Goal: Task Accomplishment & Management: Manage account settings

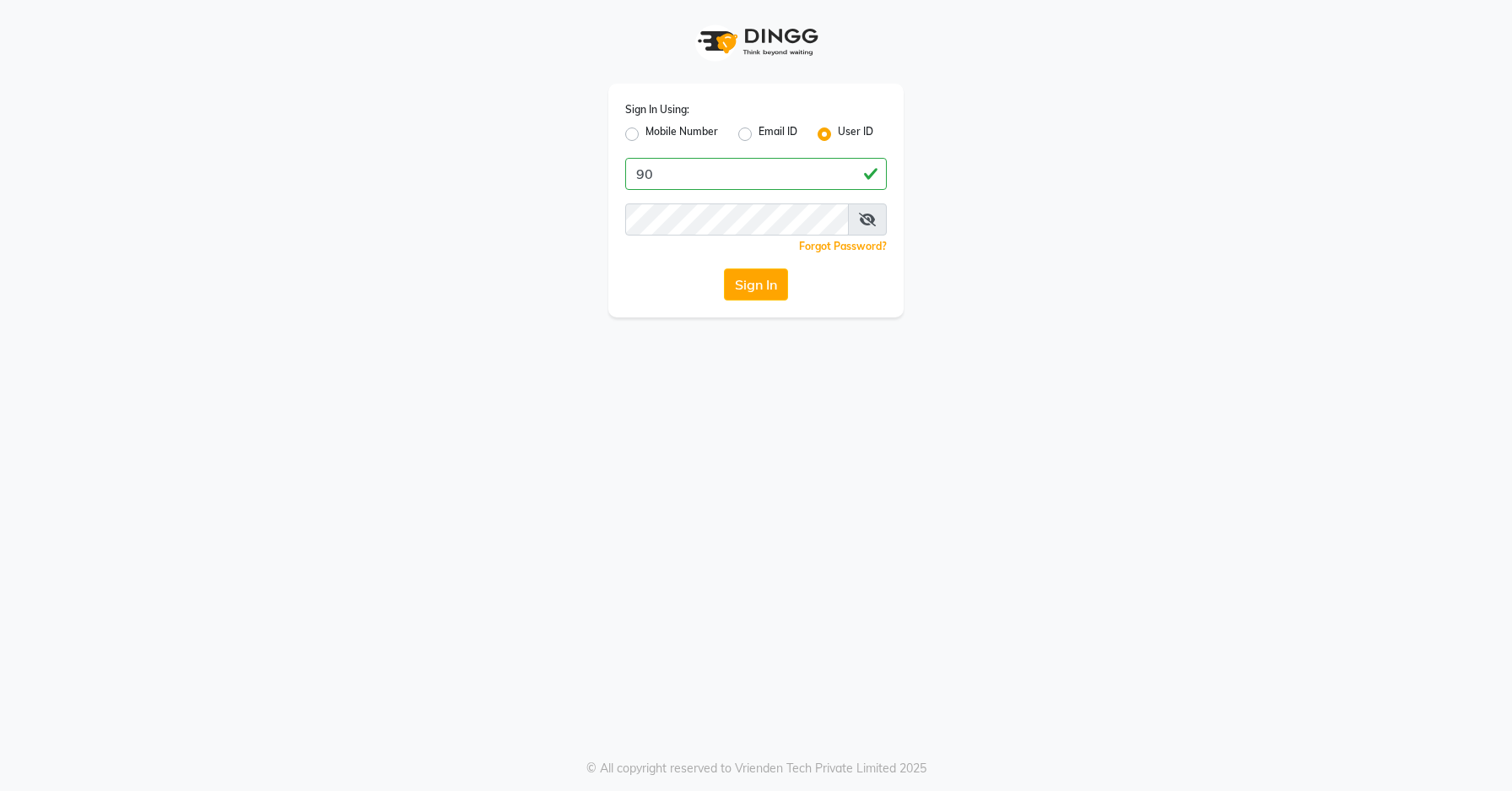
type input "9"
click at [645, 135] on label "Mobile Number" at bounding box center [682, 134] width 73 height 20
click at [645, 135] on input "Mobile Number" at bounding box center [651, 129] width 11 height 11
radio input "true"
radio input "false"
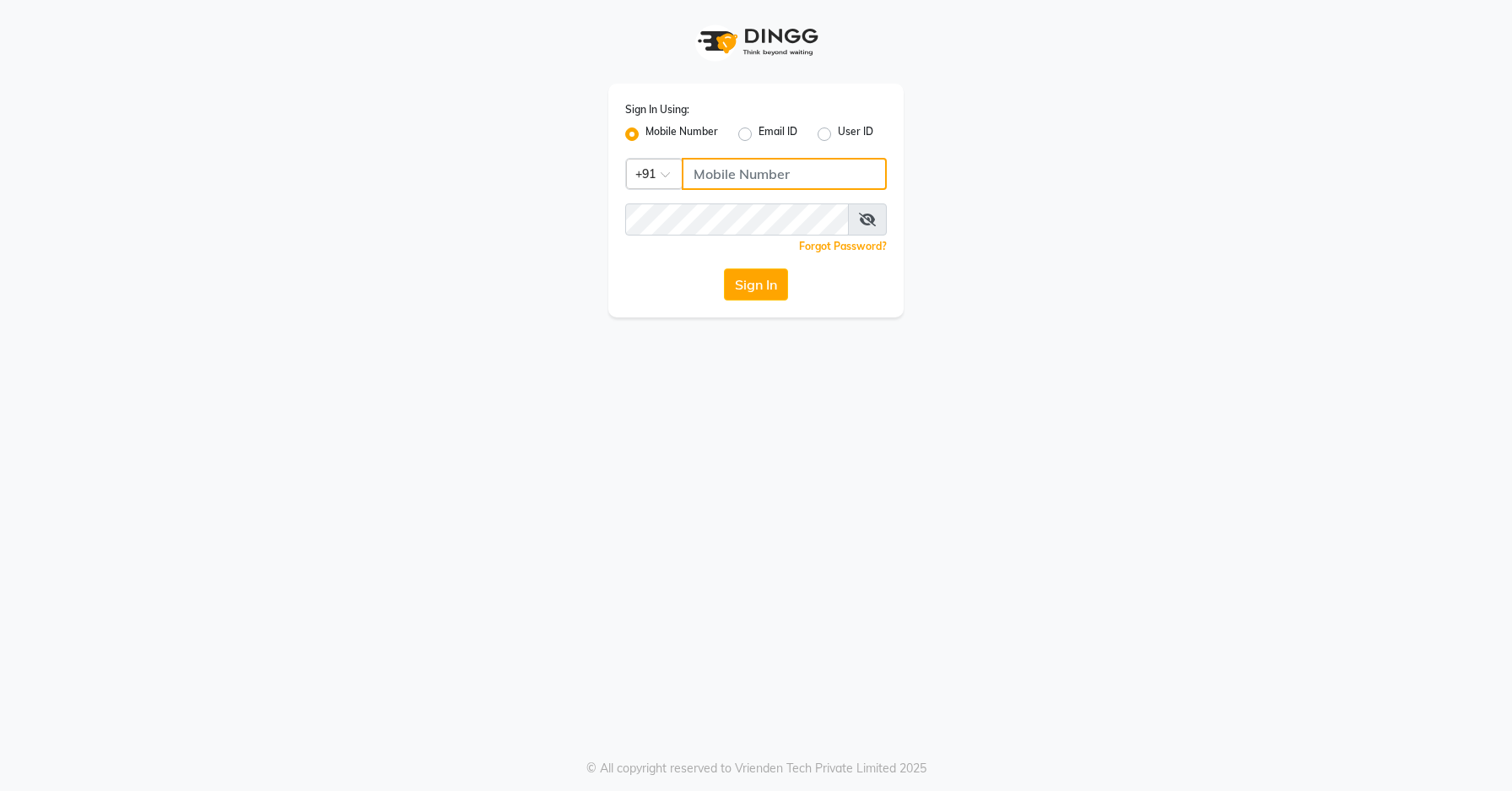
click at [700, 169] on input "Username" at bounding box center [784, 173] width 205 height 32
click at [747, 269] on button "Sign In" at bounding box center [756, 283] width 64 height 32
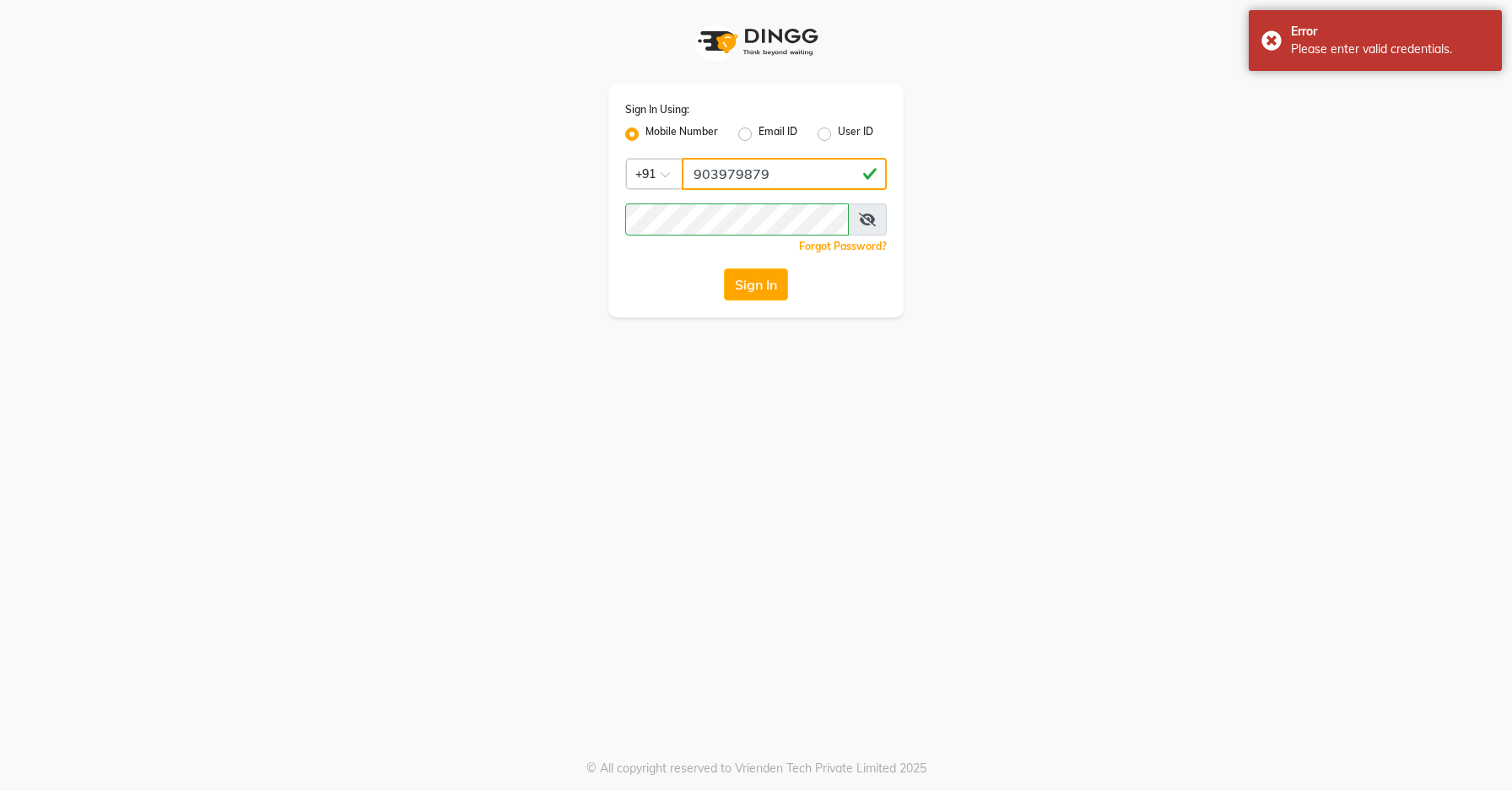
click at [752, 176] on input "903979879" at bounding box center [784, 173] width 205 height 32
type input "9039798729"
click at [755, 309] on div "Sign In Using: Mobile Number Email ID User ID Country Code × [PHONE_NUMBER] Rem…" at bounding box center [756, 200] width 295 height 233
click at [755, 297] on button "Sign In" at bounding box center [756, 283] width 64 height 32
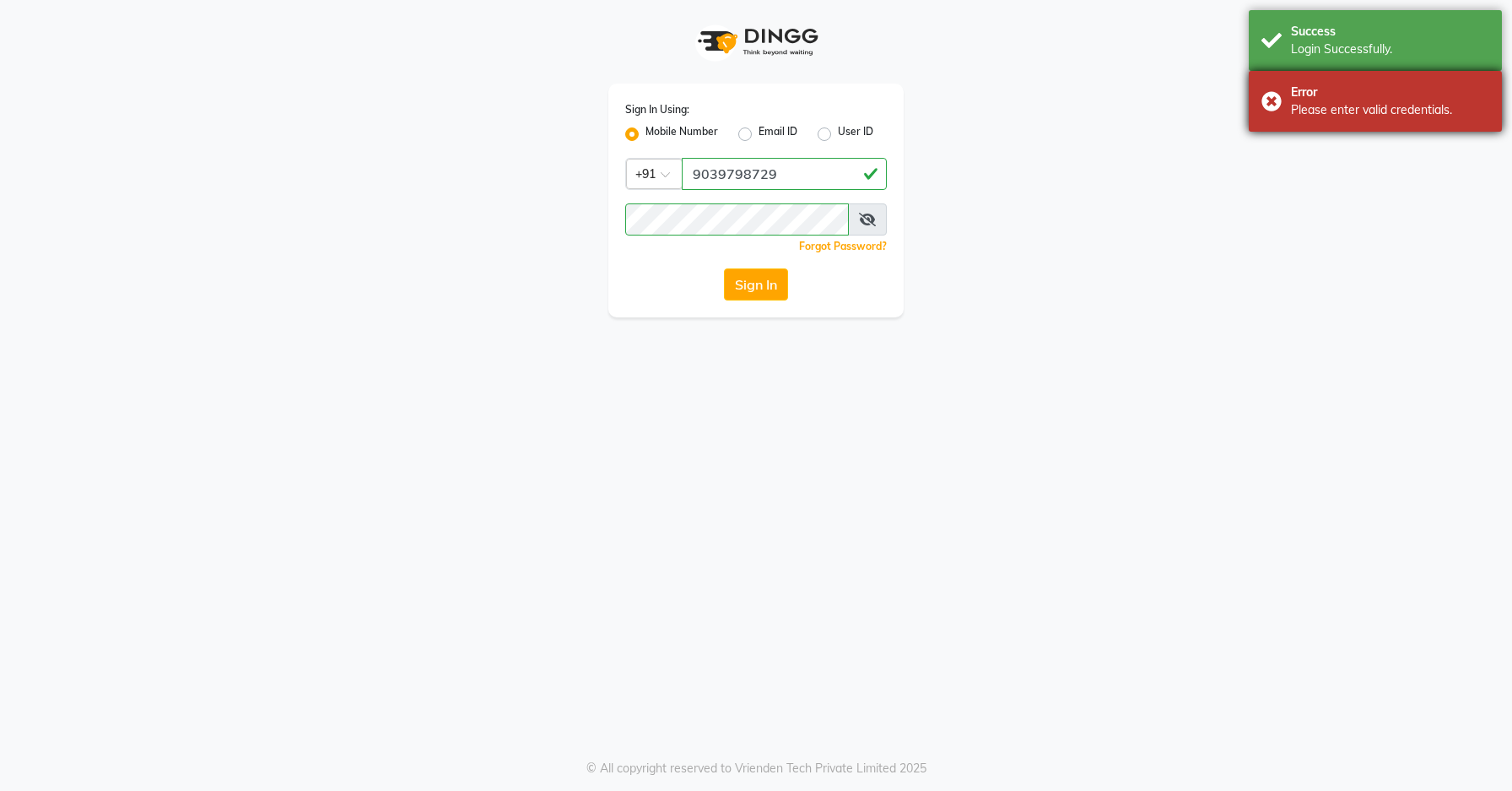
click at [1264, 102] on div "Error Please enter valid credentials." at bounding box center [1375, 101] width 253 height 61
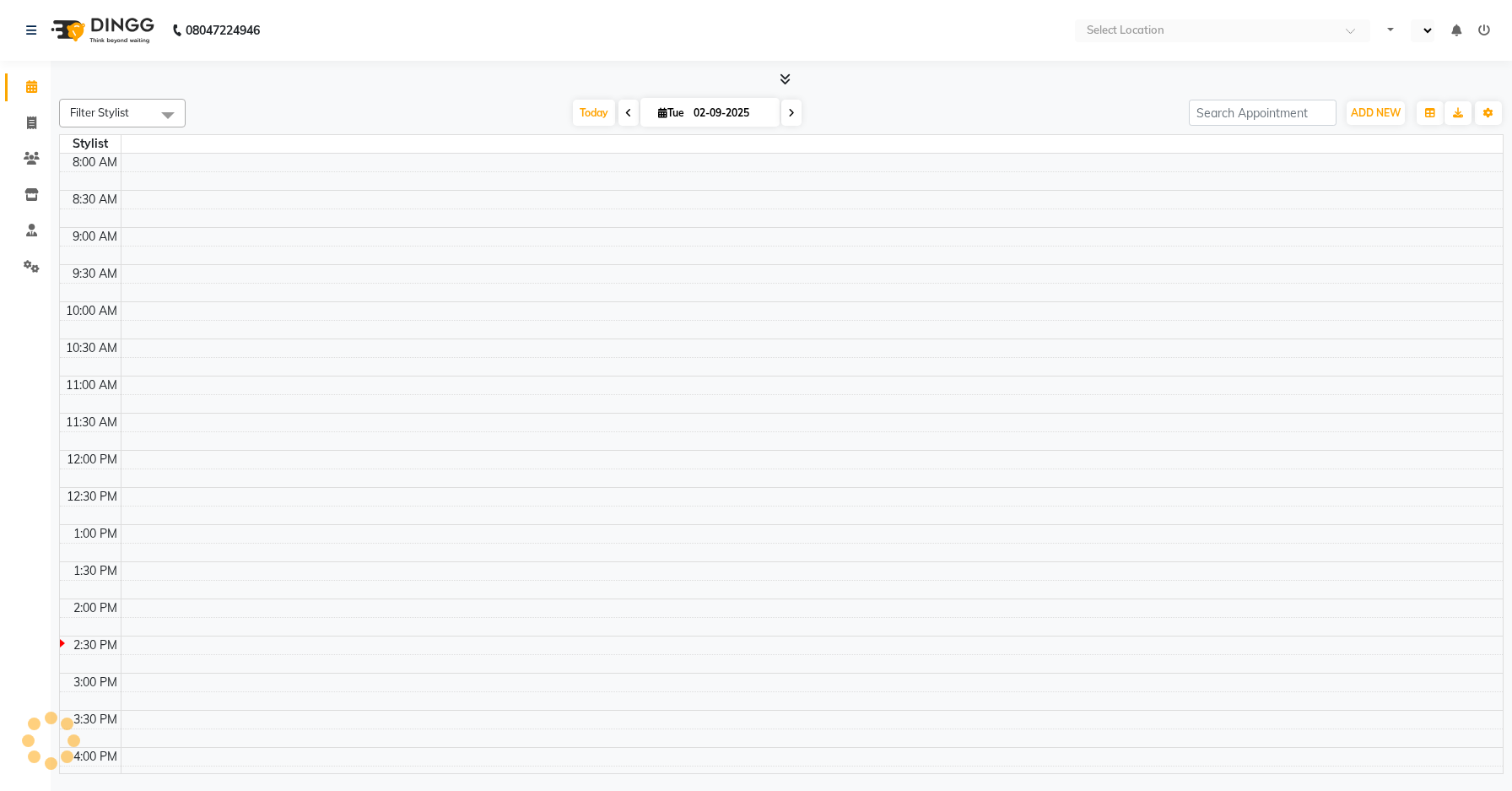
click at [1178, 43] on nav "08047224946 Select Location Default Panel My Panel Notifications nothing to show" at bounding box center [756, 30] width 1512 height 61
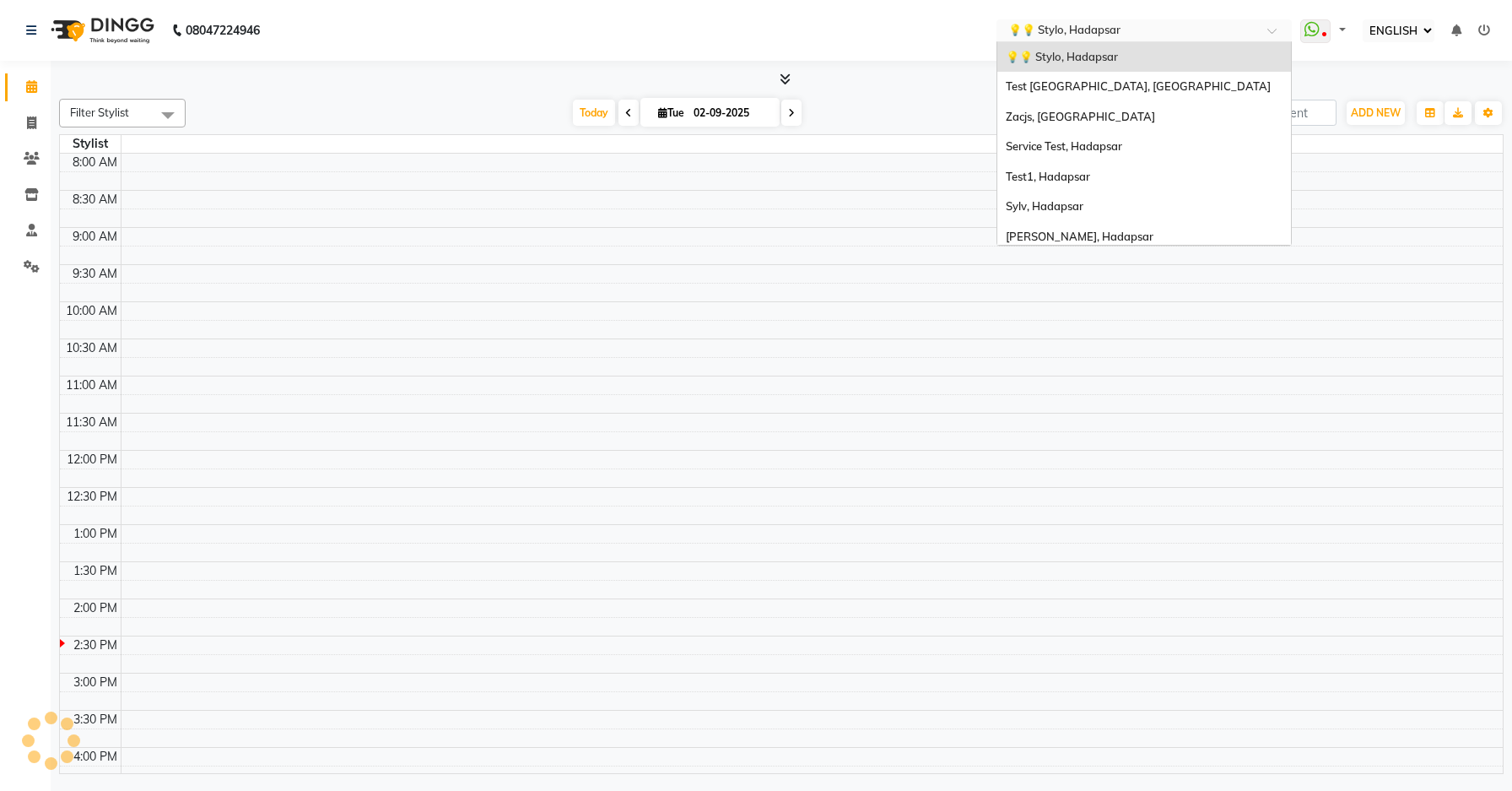
click at [1178, 37] on input "text" at bounding box center [1127, 32] width 245 height 17
select select "en"
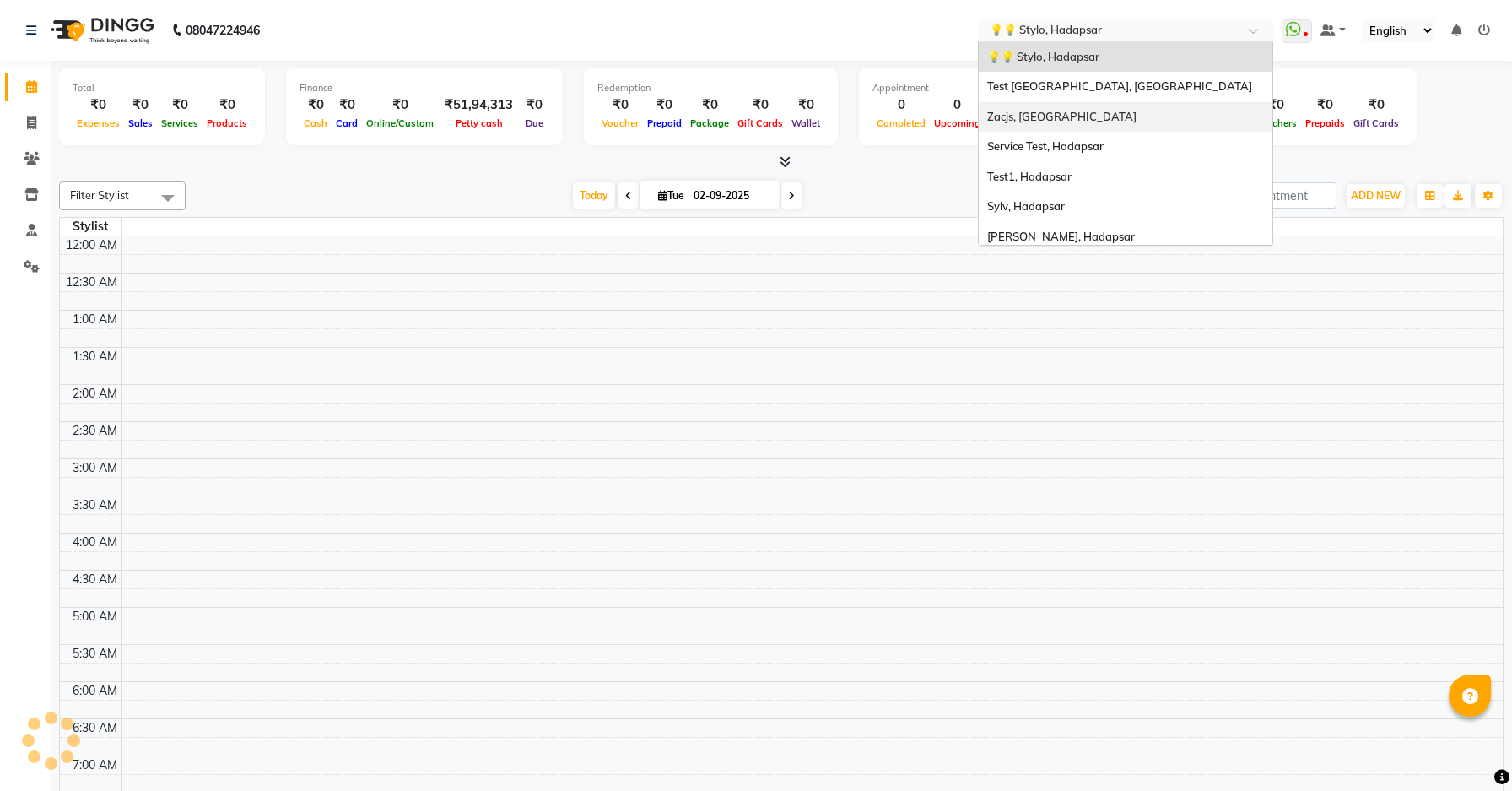
click at [1484, 34] on icon at bounding box center [1484, 30] width 12 height 12
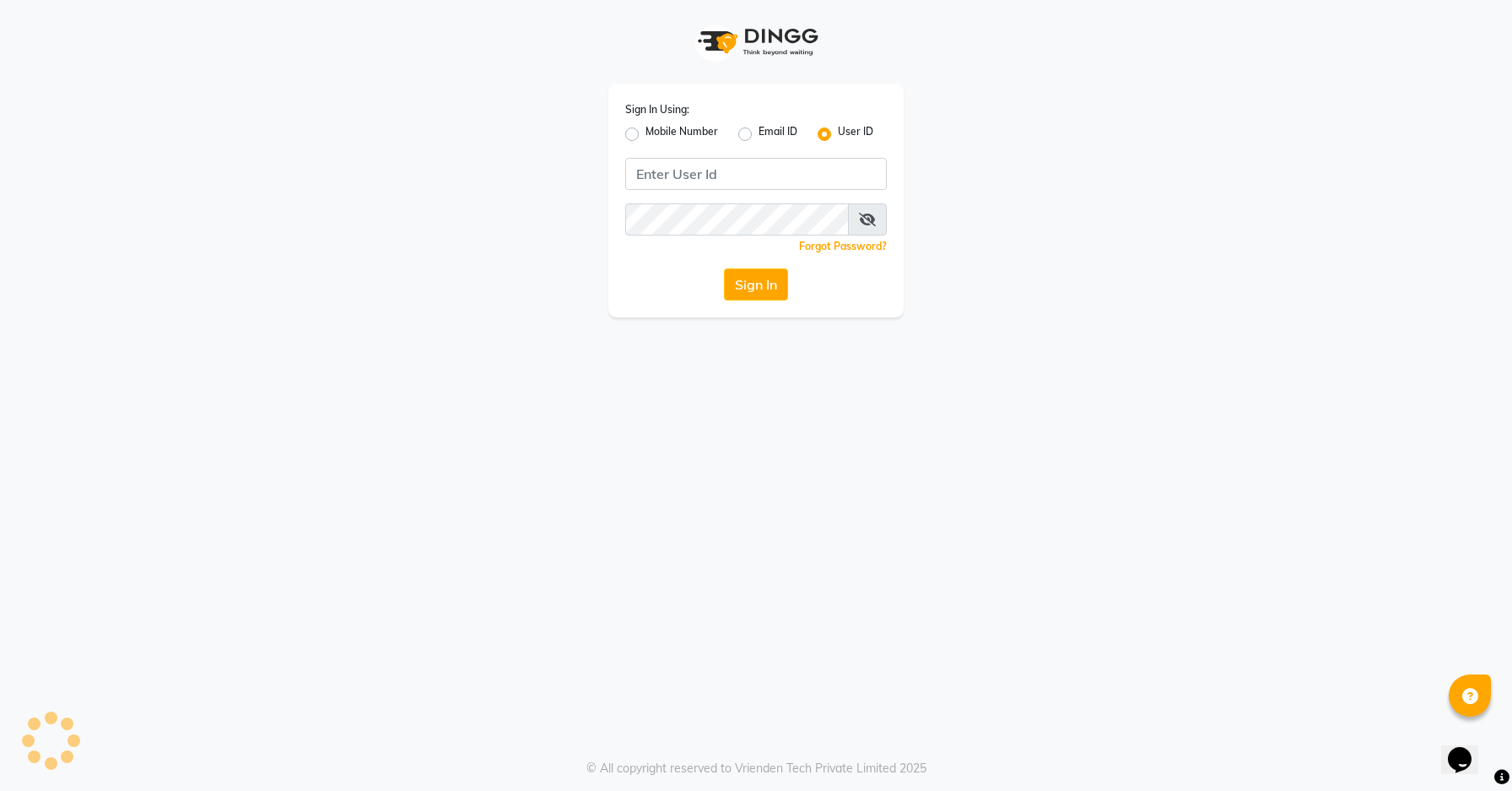
click at [645, 139] on label "Mobile Number" at bounding box center [682, 134] width 73 height 20
click at [645, 135] on input "Mobile Number" at bounding box center [651, 129] width 11 height 11
radio input "true"
radio input "false"
click at [747, 176] on input "Username" at bounding box center [784, 173] width 205 height 32
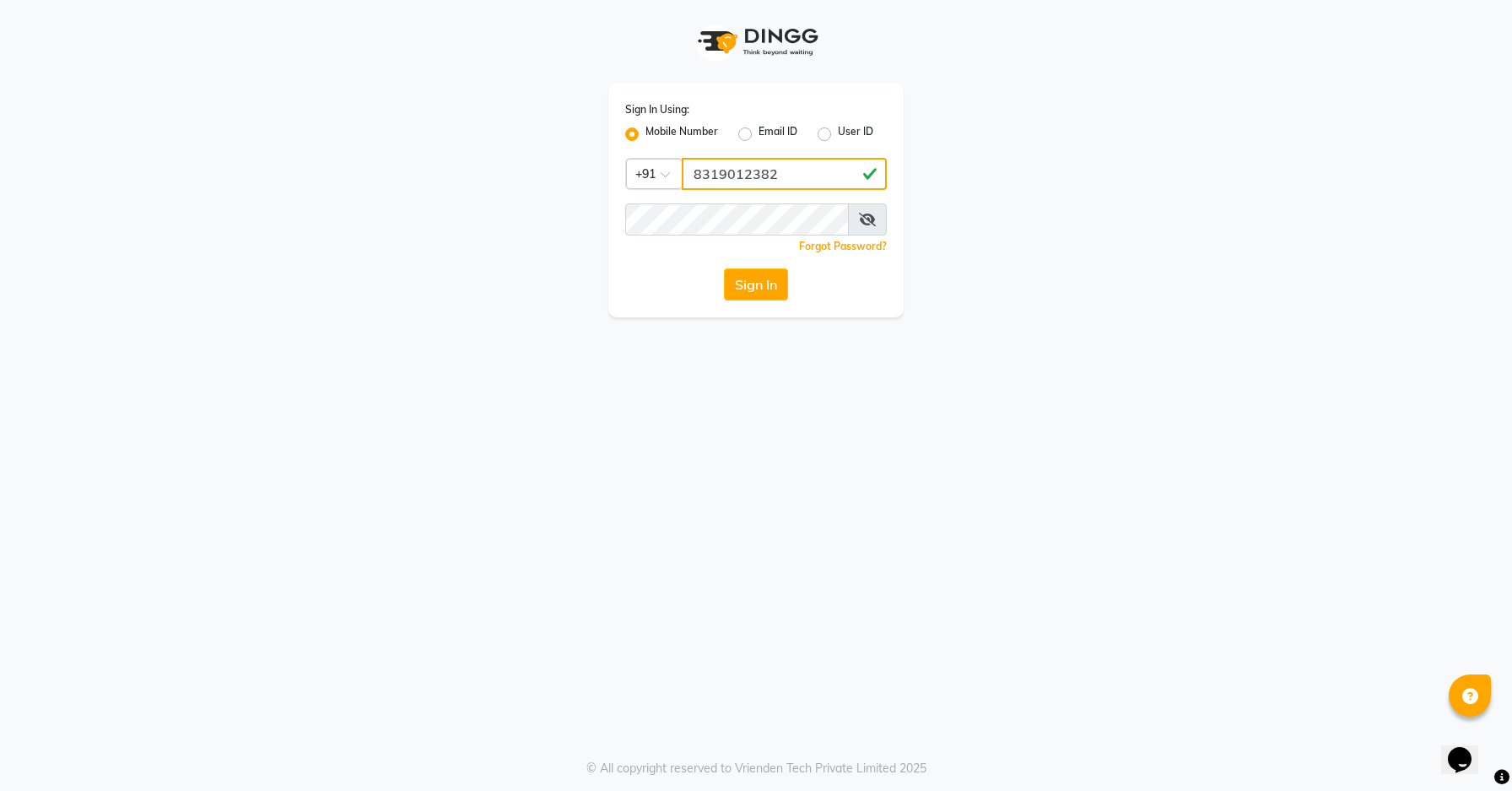
type input "8319012382"
click at [764, 282] on button "Sign In" at bounding box center [756, 283] width 64 height 32
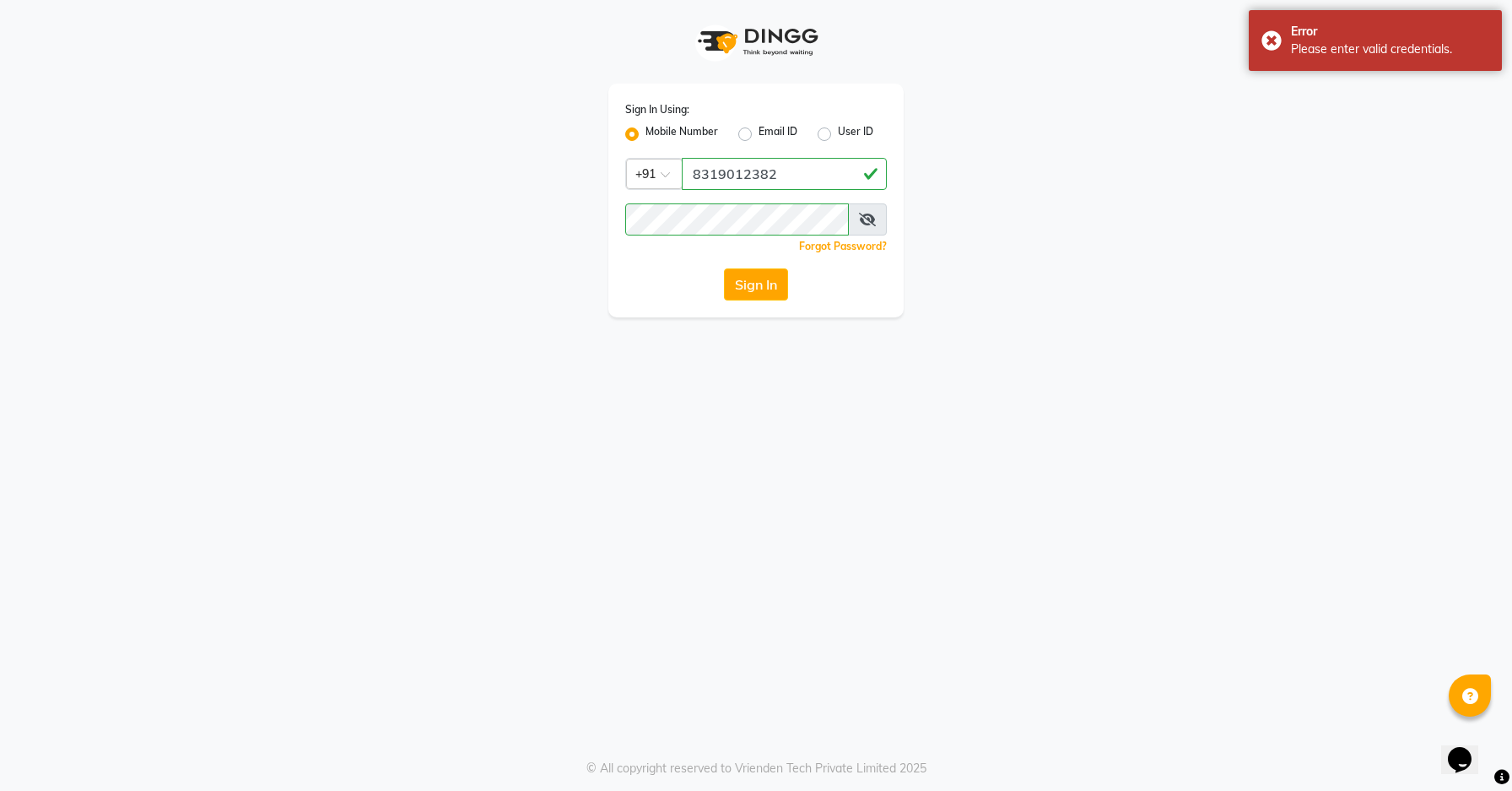
click at [857, 223] on span at bounding box center [867, 219] width 39 height 32
click at [868, 212] on icon at bounding box center [868, 219] width 17 height 14
click at [867, 212] on icon at bounding box center [868, 219] width 15 height 14
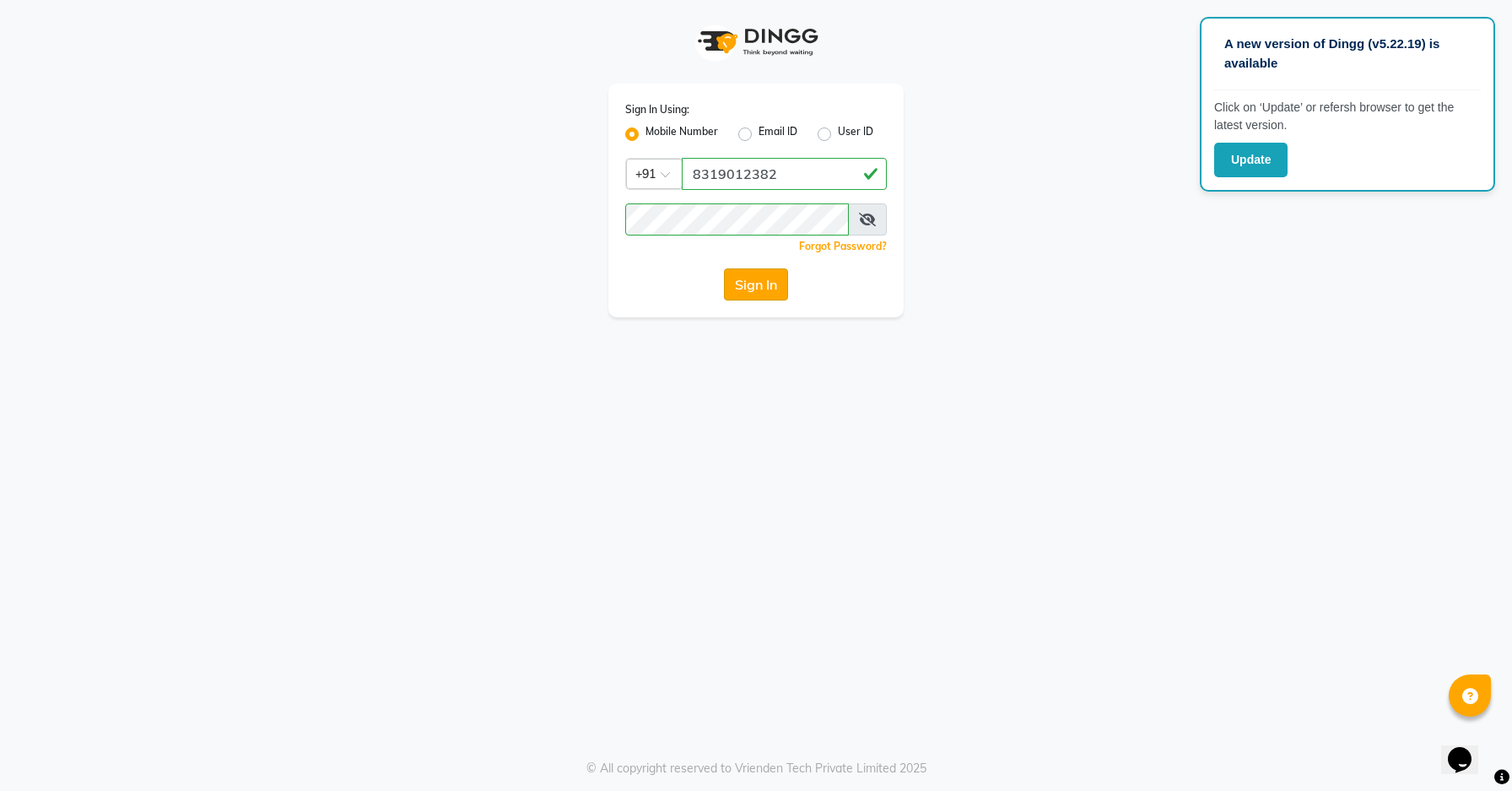
click at [739, 292] on button "Sign In" at bounding box center [756, 283] width 64 height 32
click at [1236, 165] on button "Update" at bounding box center [1250, 159] width 74 height 35
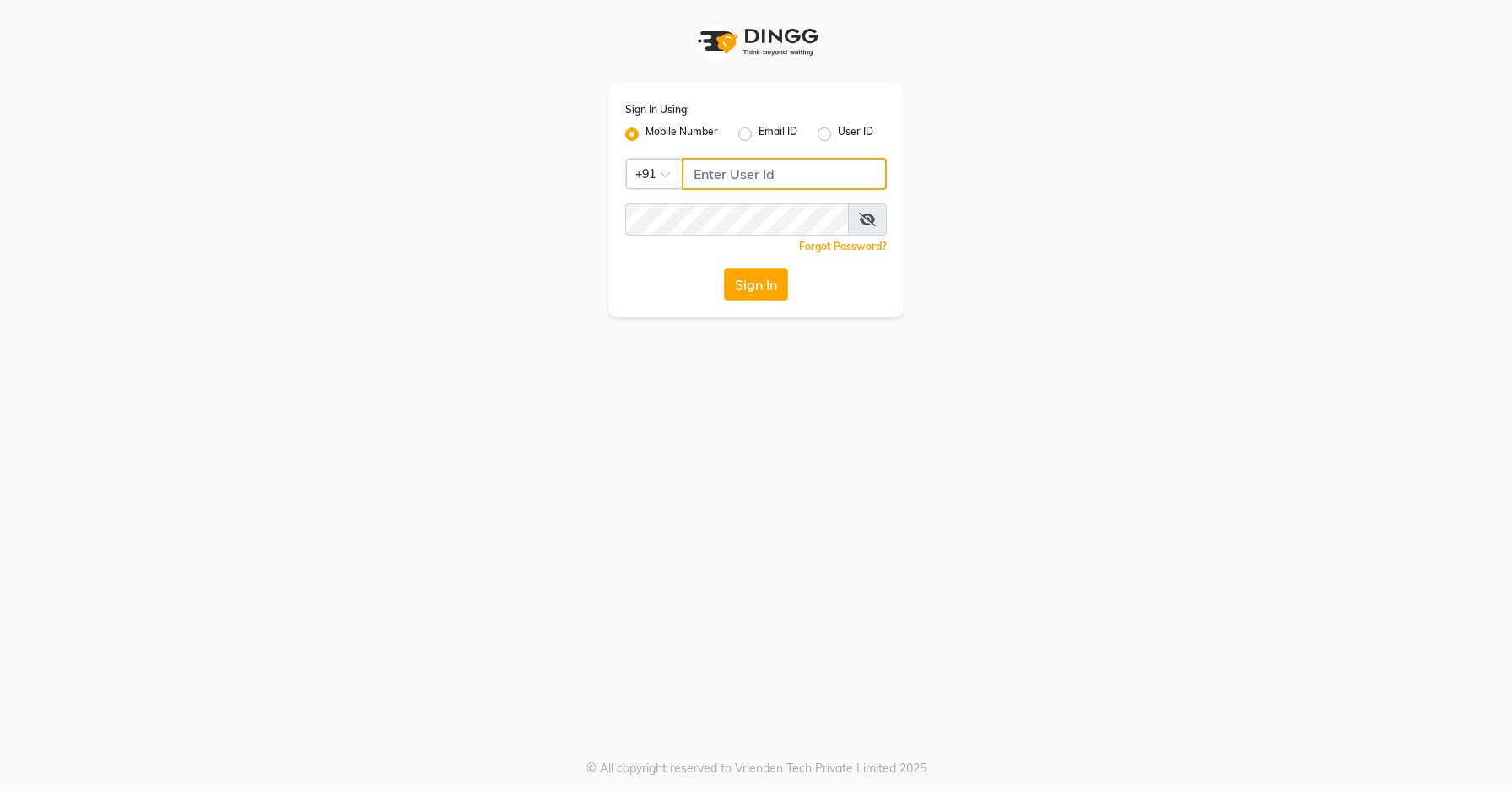
click at [732, 182] on input "Username" at bounding box center [784, 173] width 205 height 32
type input "9"
type input "8"
type input "9039798721"
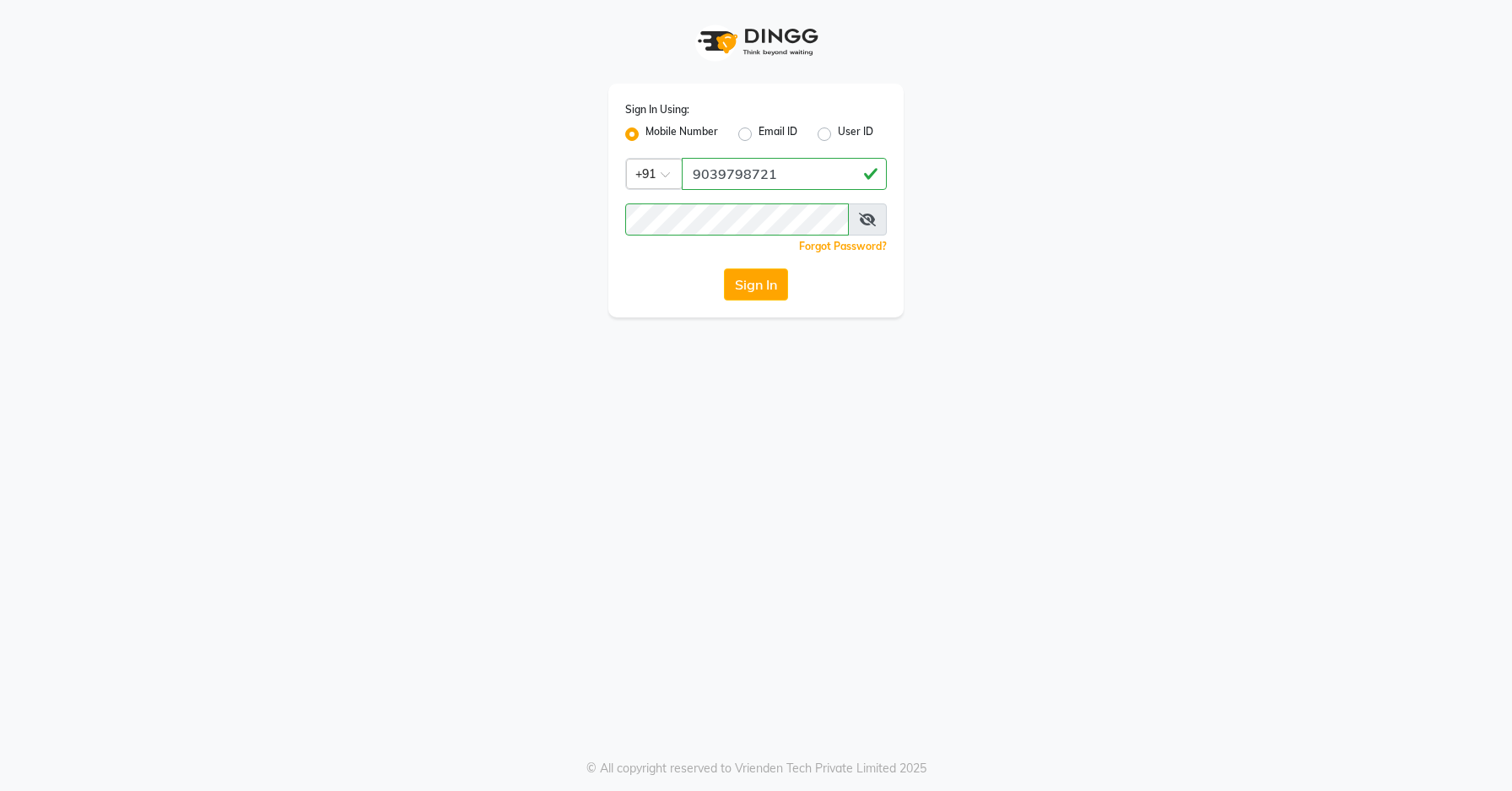
click at [762, 266] on div "Sign In Using: Mobile Number Email ID User ID Country Code × +91 9039798721 Rem…" at bounding box center [756, 200] width 295 height 233
click at [756, 282] on button "Sign In" at bounding box center [756, 283] width 64 height 32
